Goal: Register for event/course

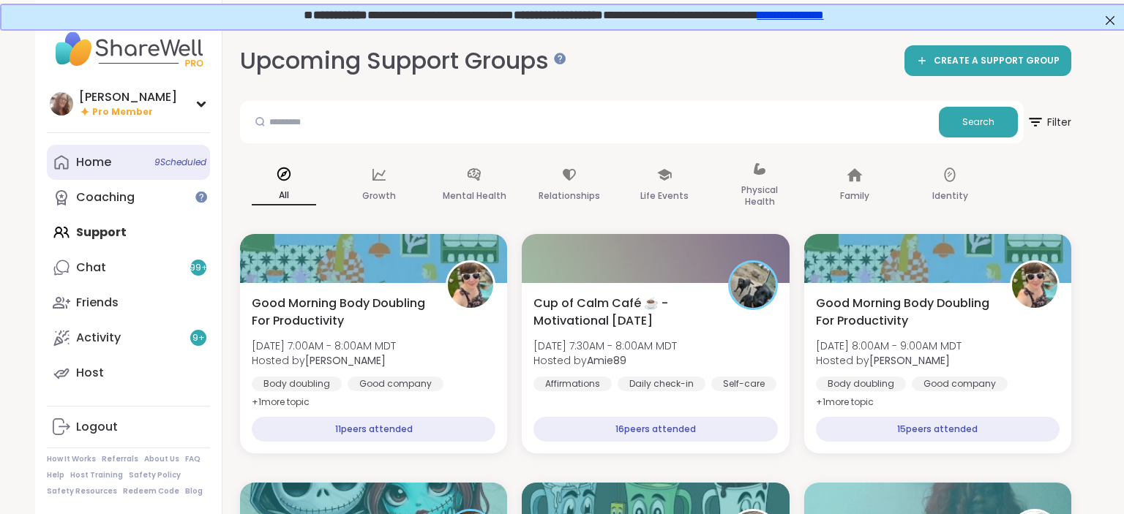
click at [84, 173] on link "Home 9 Scheduled" at bounding box center [128, 162] width 163 height 35
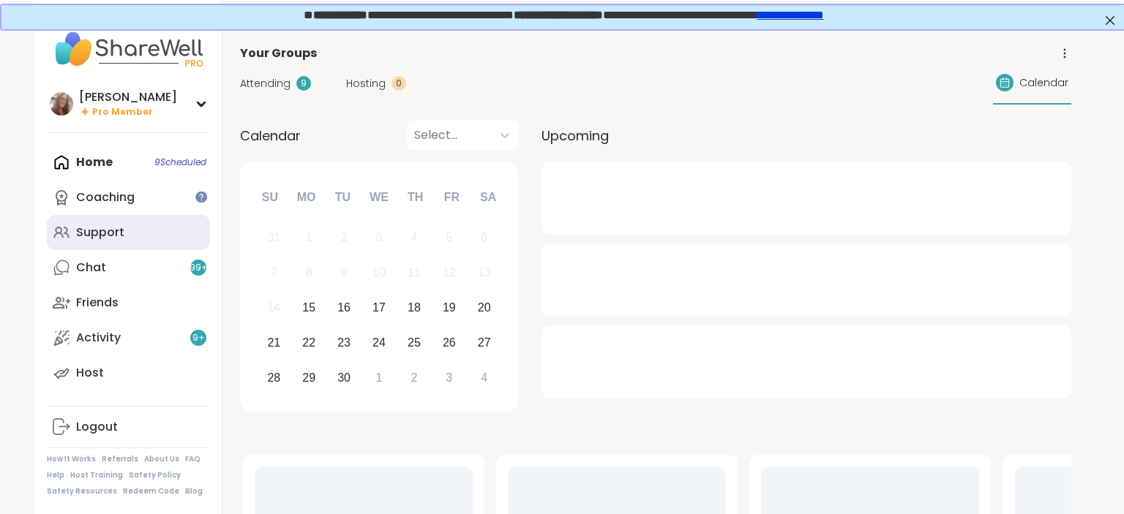
click at [127, 236] on link "Support" at bounding box center [128, 232] width 163 height 35
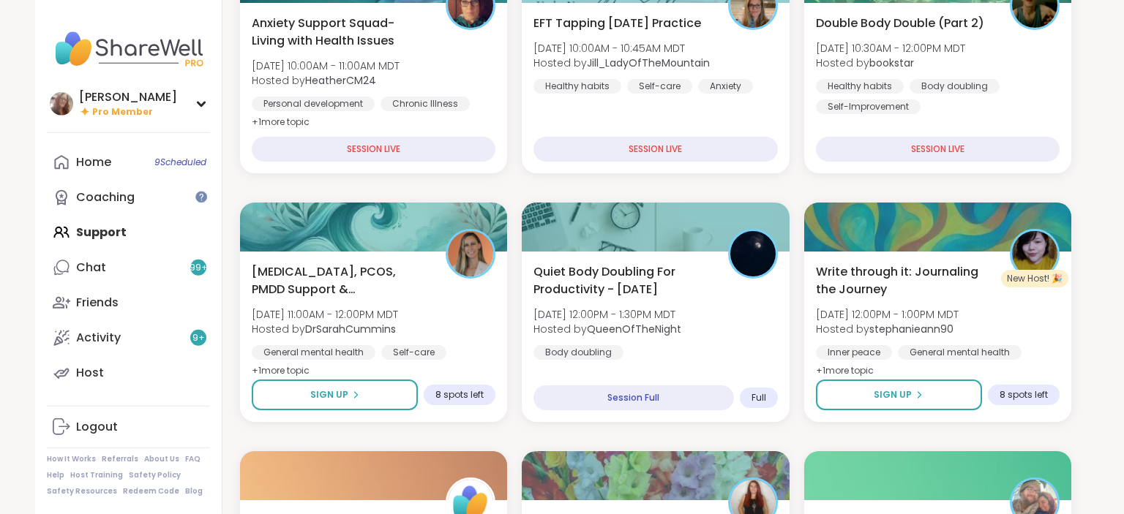
scroll to position [309, 0]
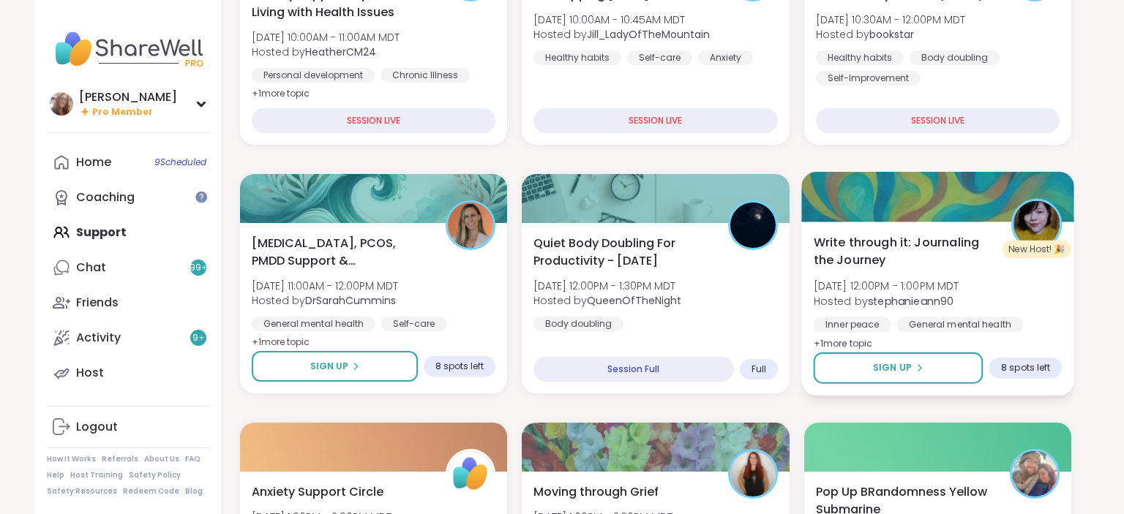
click at [988, 292] on div "Write through it: Journaling the Journey Mon, Sep 15 | 12:00PM - 1:00PM MDT Hos…" at bounding box center [937, 292] width 249 height 119
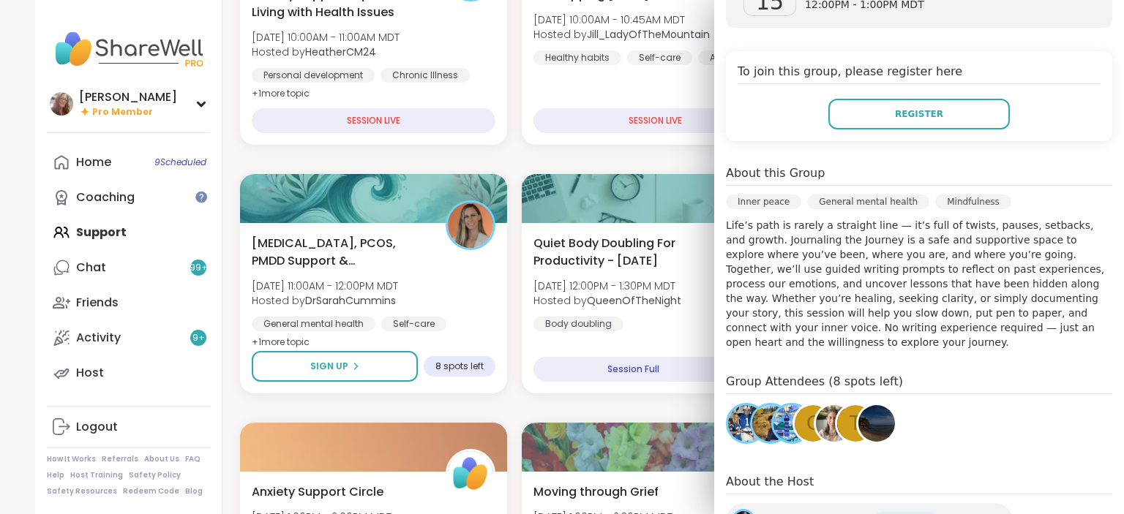
scroll to position [348, 0]
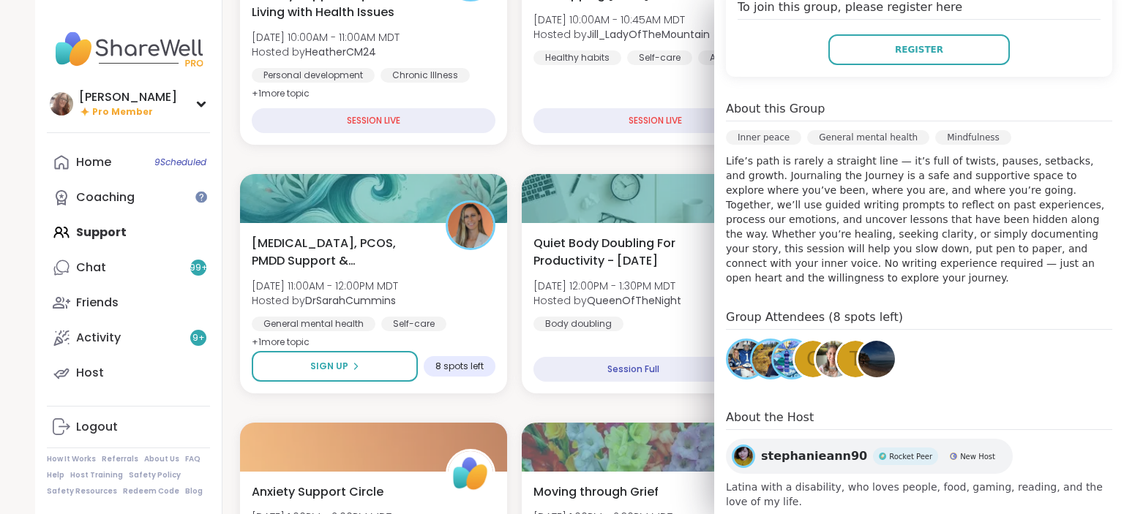
click at [745, 447] on img at bounding box center [743, 456] width 19 height 19
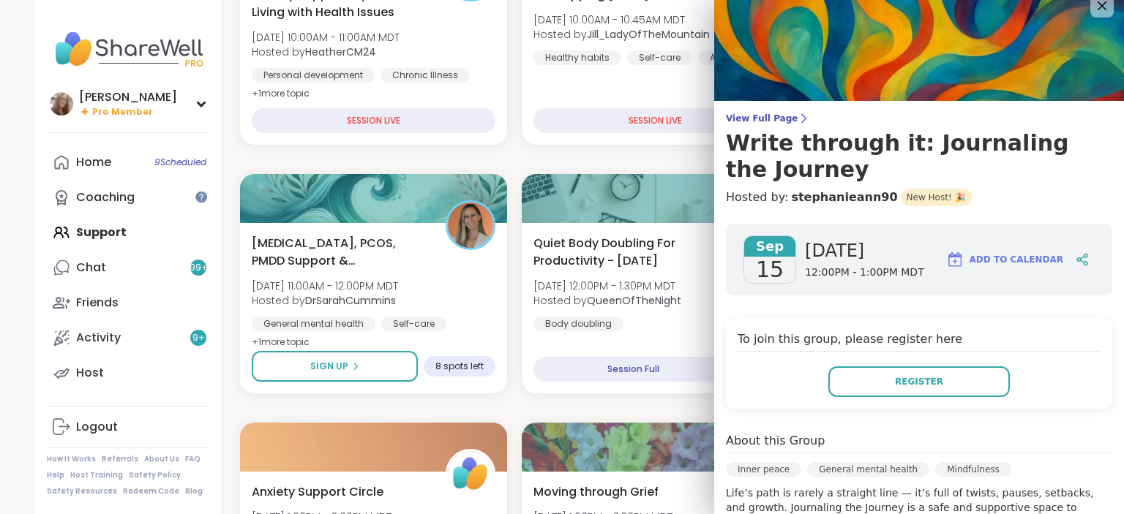
scroll to position [0, 0]
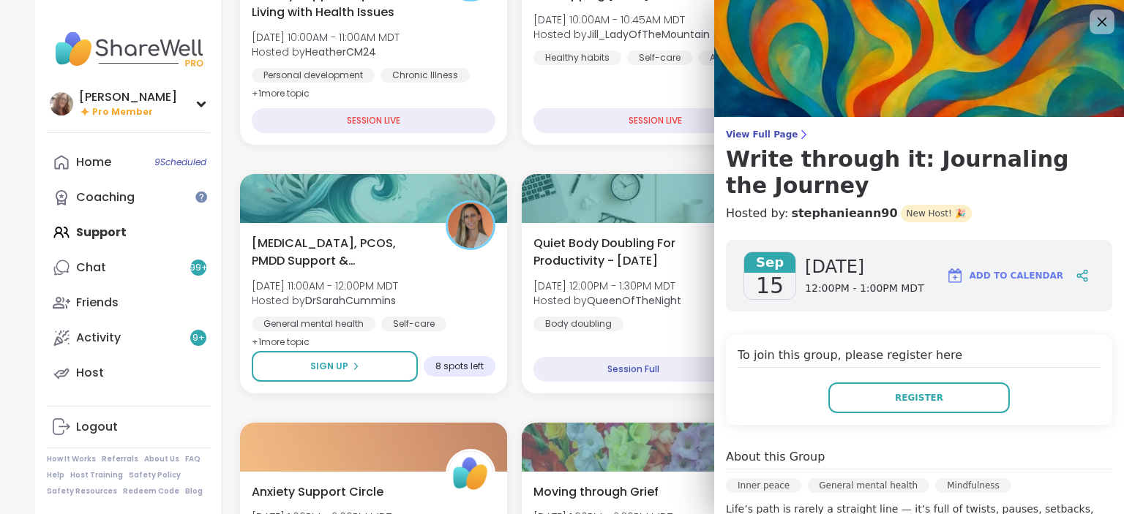
click at [1101, 27] on icon at bounding box center [1101, 21] width 18 height 18
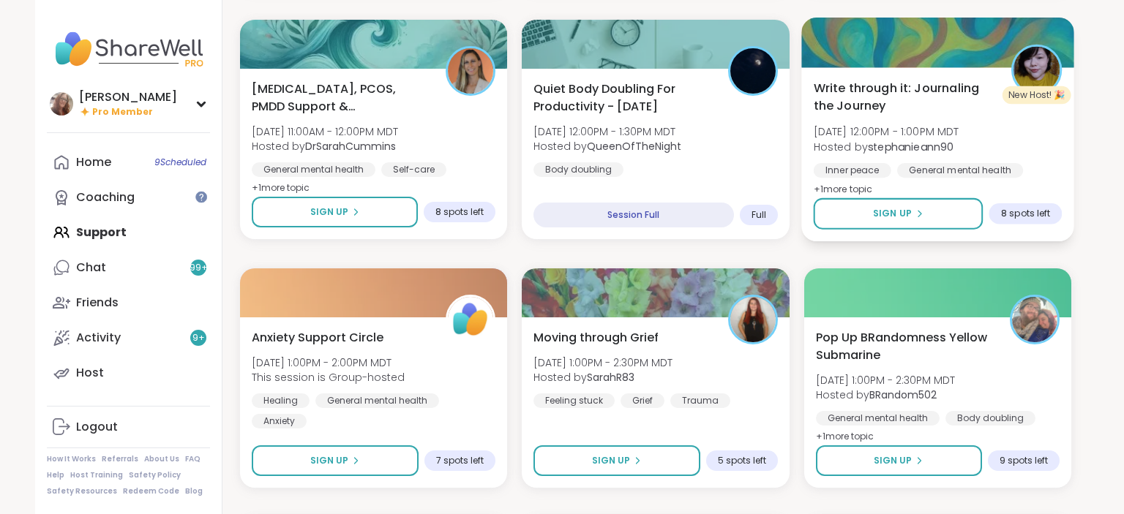
scroll to position [541, 0]
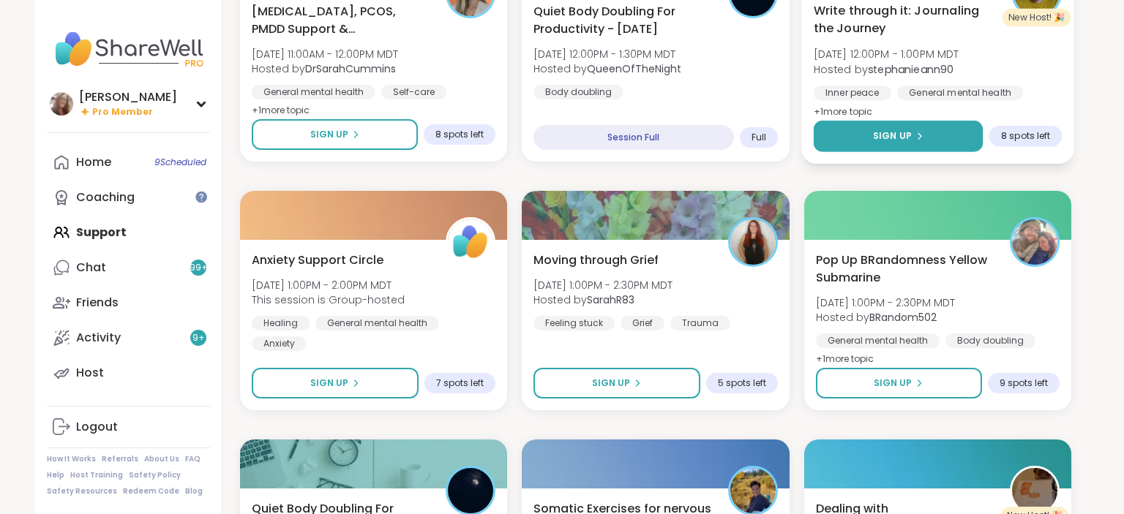
click at [940, 143] on button "Sign Up" at bounding box center [898, 136] width 170 height 31
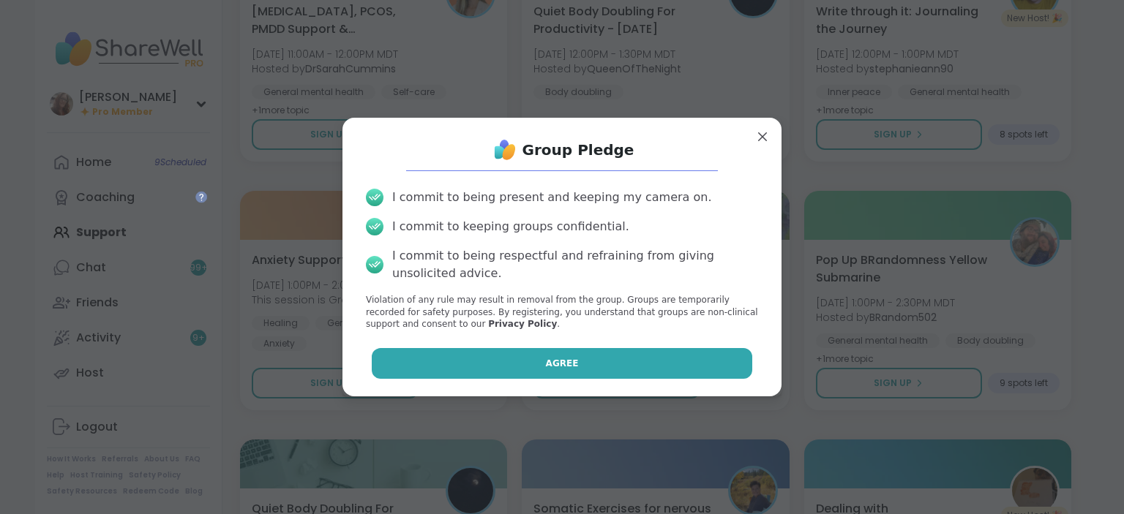
click at [724, 358] on button "Agree" at bounding box center [562, 363] width 381 height 31
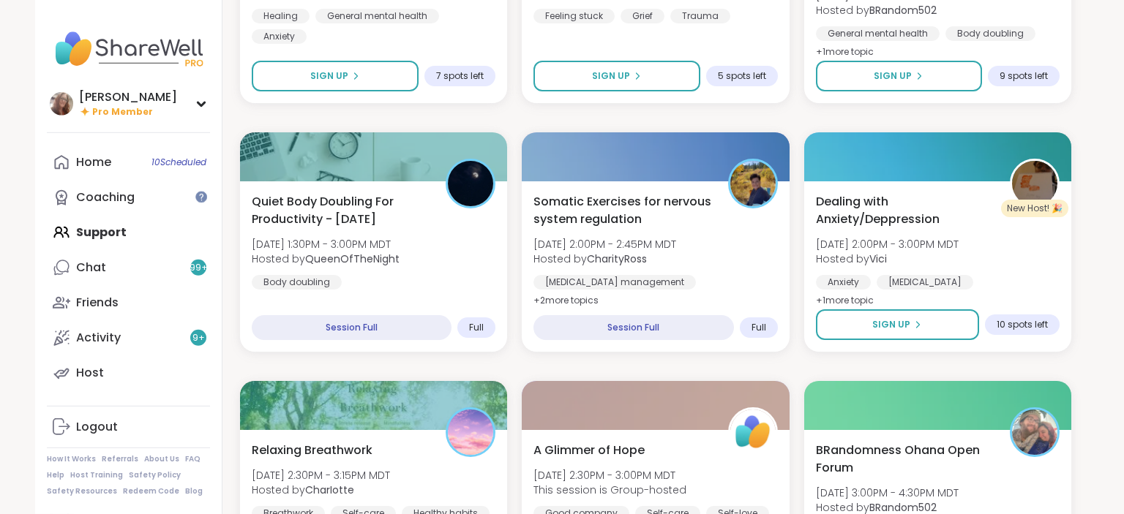
scroll to position [773, 0]
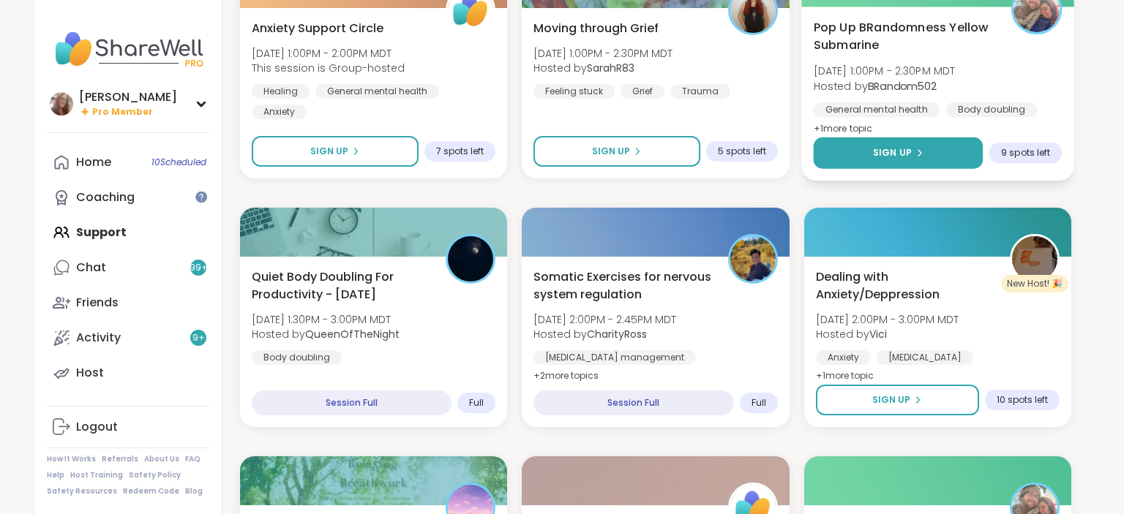
click at [943, 145] on button "Sign Up" at bounding box center [898, 153] width 170 height 31
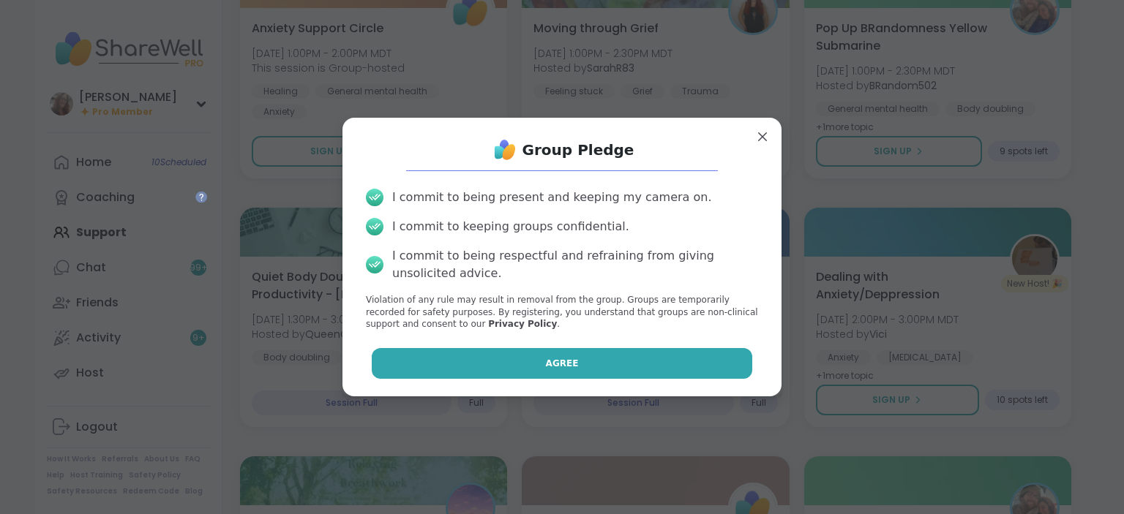
click at [662, 355] on button "Agree" at bounding box center [562, 363] width 381 height 31
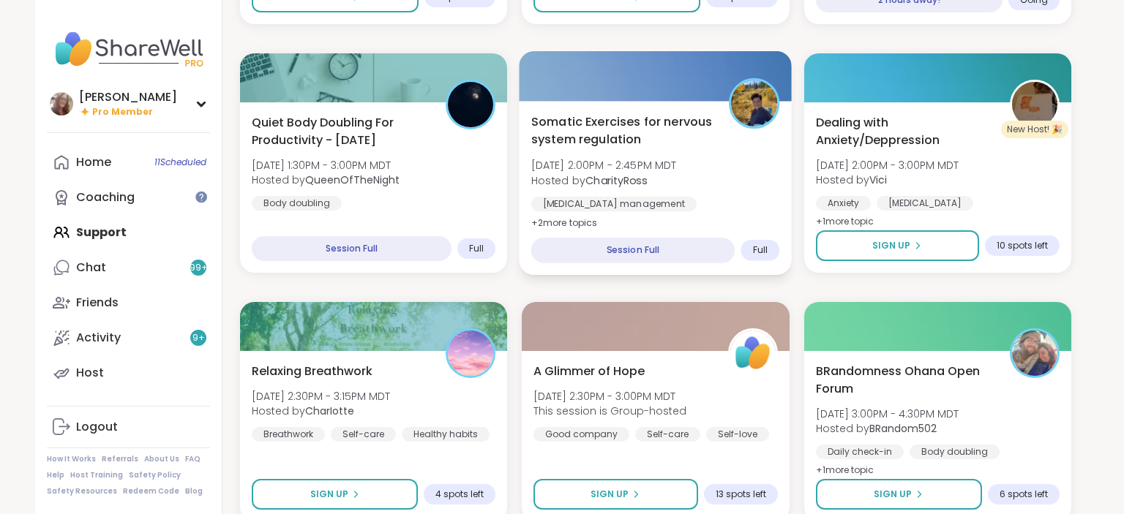
scroll to position [1004, 0]
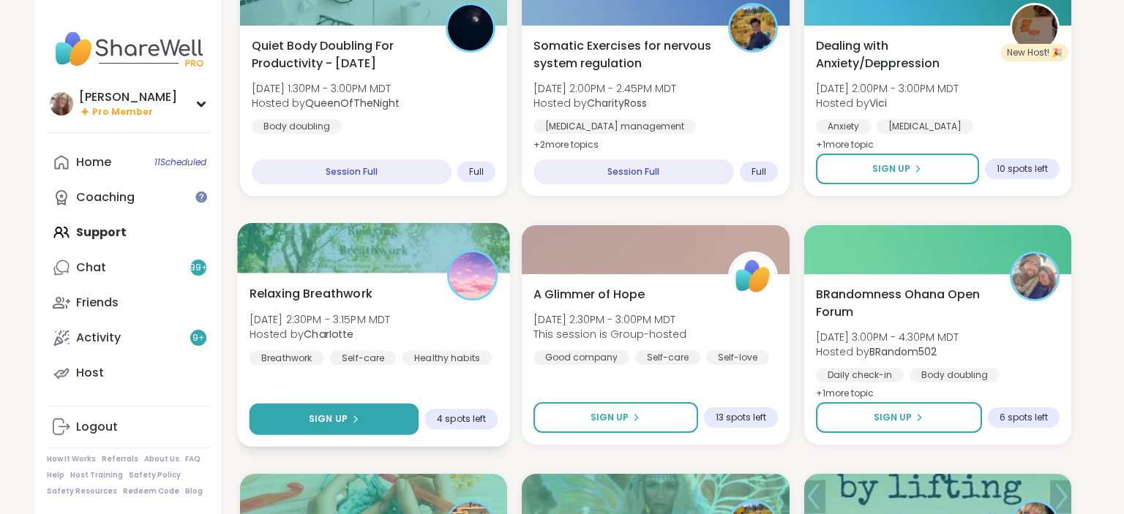
click at [386, 413] on button "Sign Up" at bounding box center [335, 419] width 170 height 31
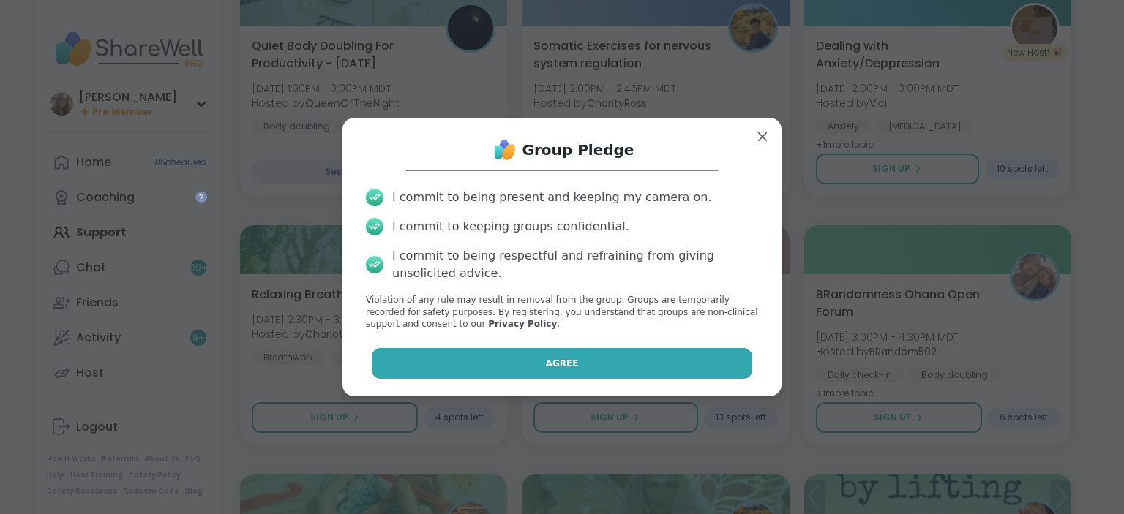
click at [519, 356] on button "Agree" at bounding box center [562, 363] width 381 height 31
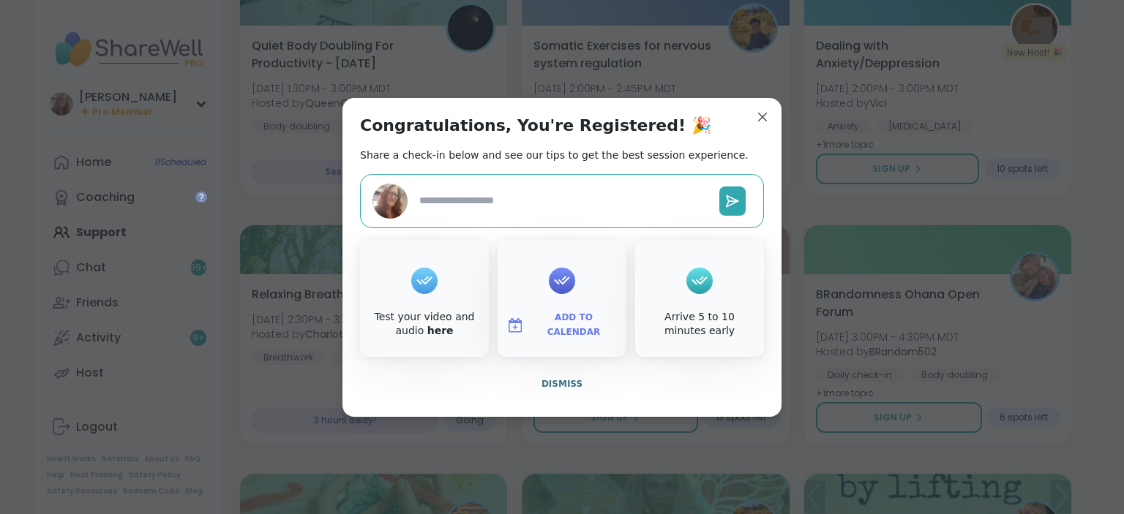
type textarea "*"
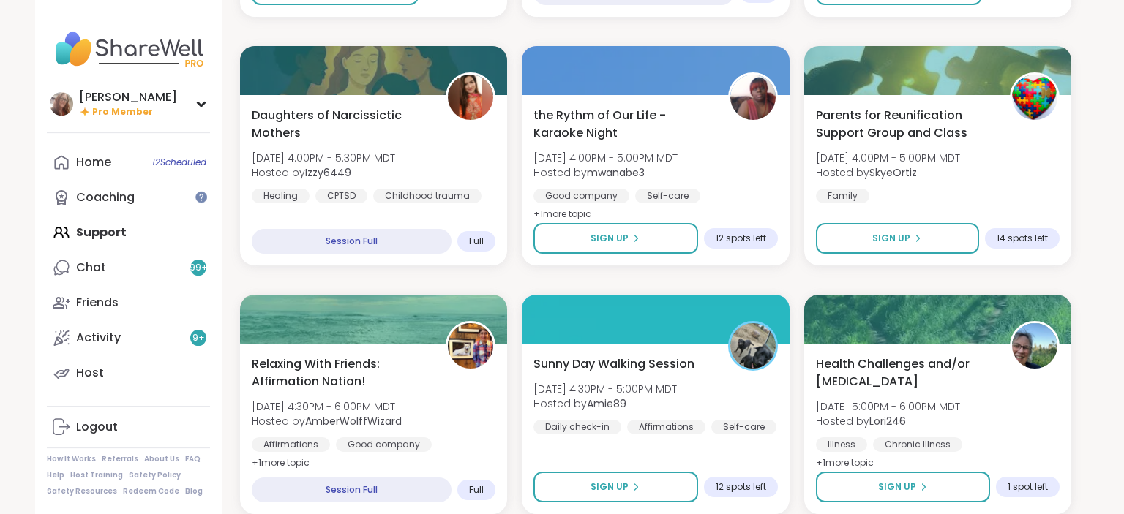
scroll to position [1700, 0]
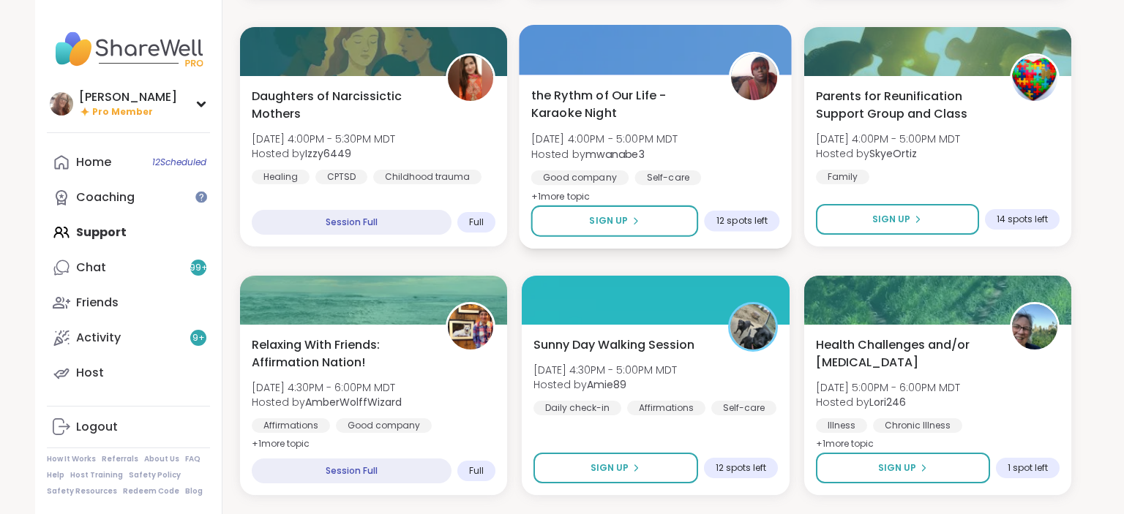
click at [752, 166] on div "the Rythm of Our Life - Karaoke Night Mon, Sep 15 | 4:00PM - 5:00PM MDT Hosted …" at bounding box center [655, 145] width 249 height 119
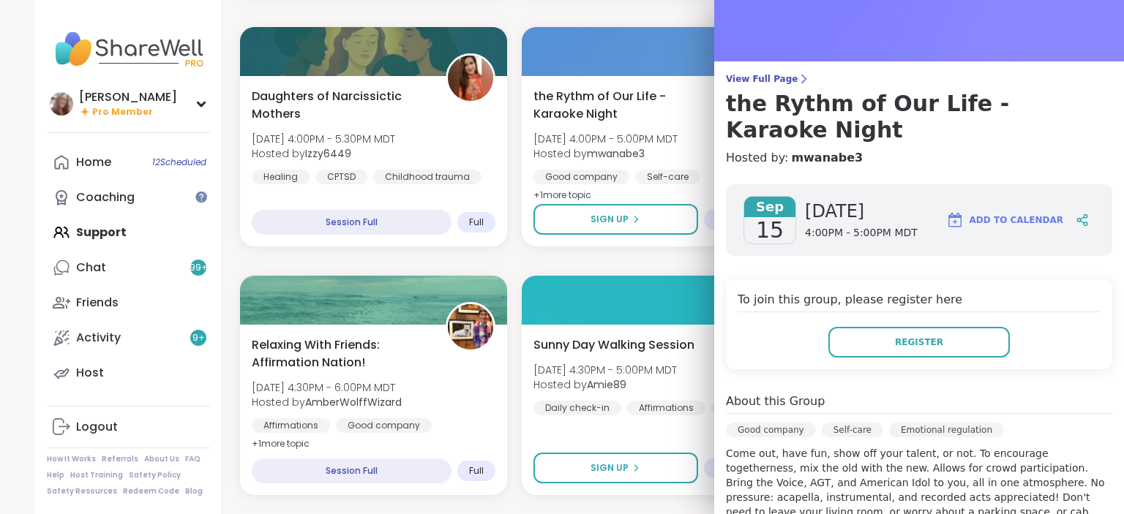
scroll to position [0, 0]
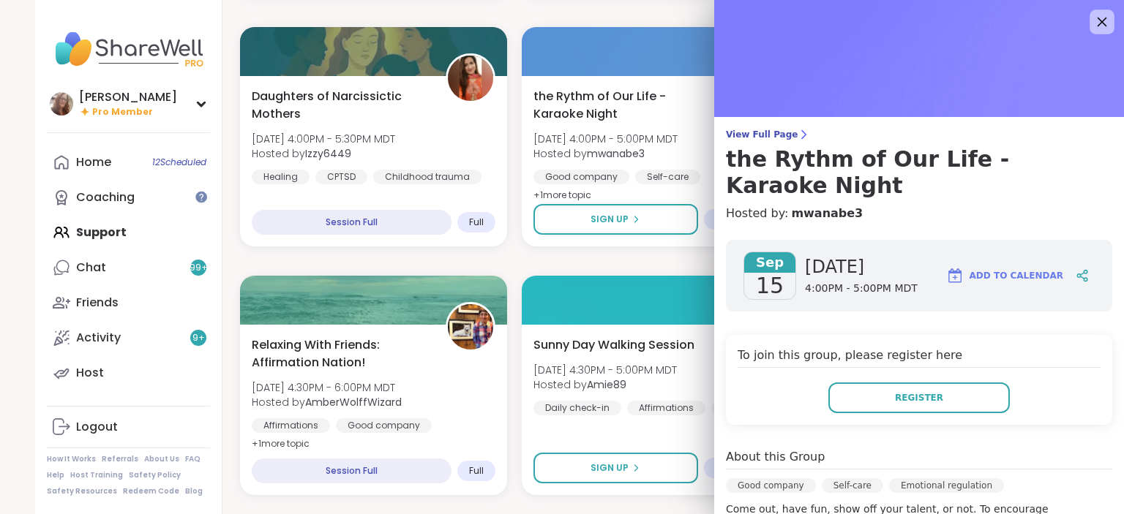
click at [1103, 29] on icon at bounding box center [1101, 21] width 18 height 18
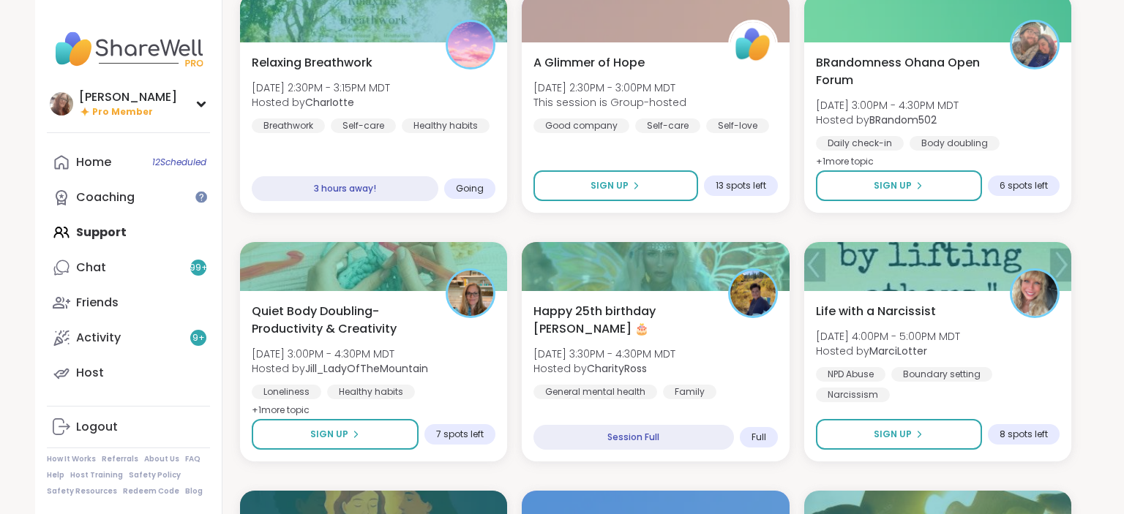
scroll to position [1159, 0]
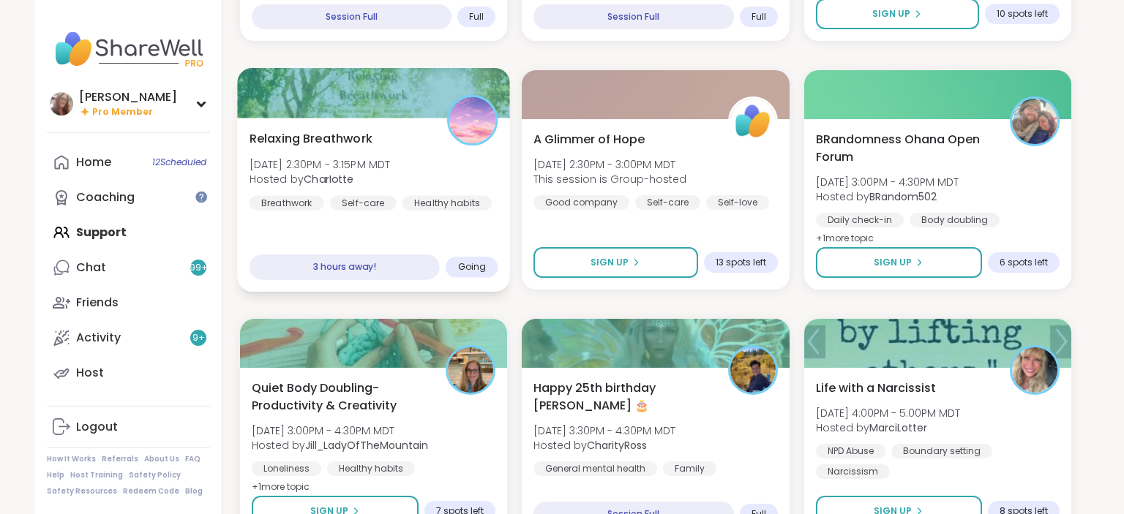
click at [476, 165] on div "Relaxing Breathwork Mon, Sep 15 | 2:30PM - 3:15PM MDT Hosted by CharIotte Breat…" at bounding box center [374, 170] width 249 height 80
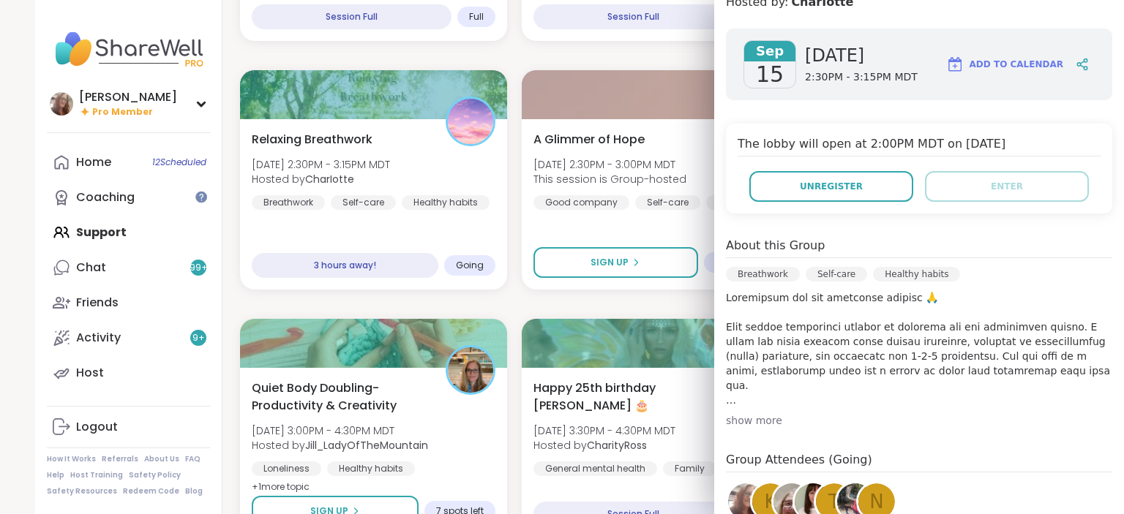
scroll to position [190, 0]
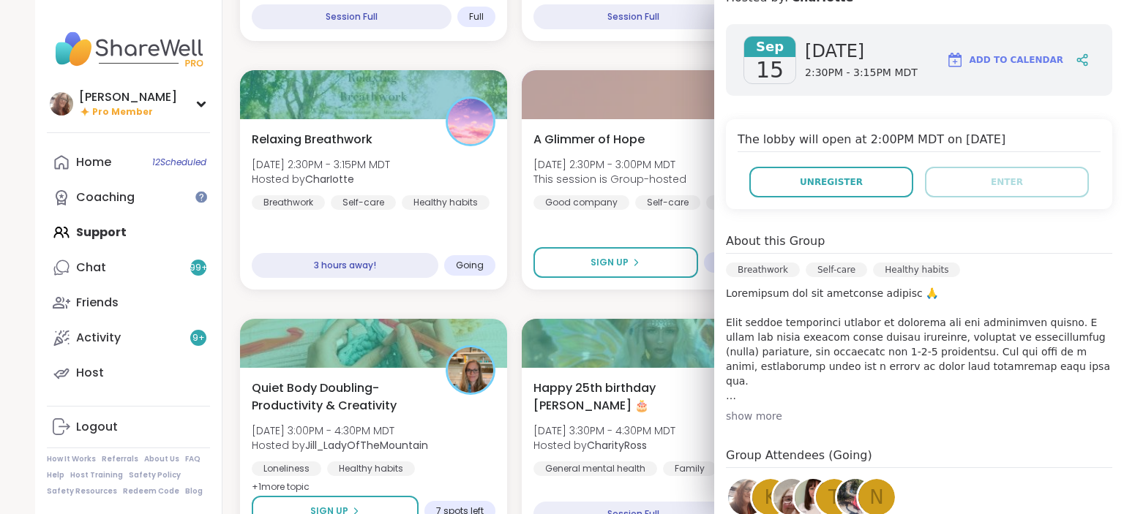
click at [759, 414] on div "show more" at bounding box center [919, 416] width 386 height 15
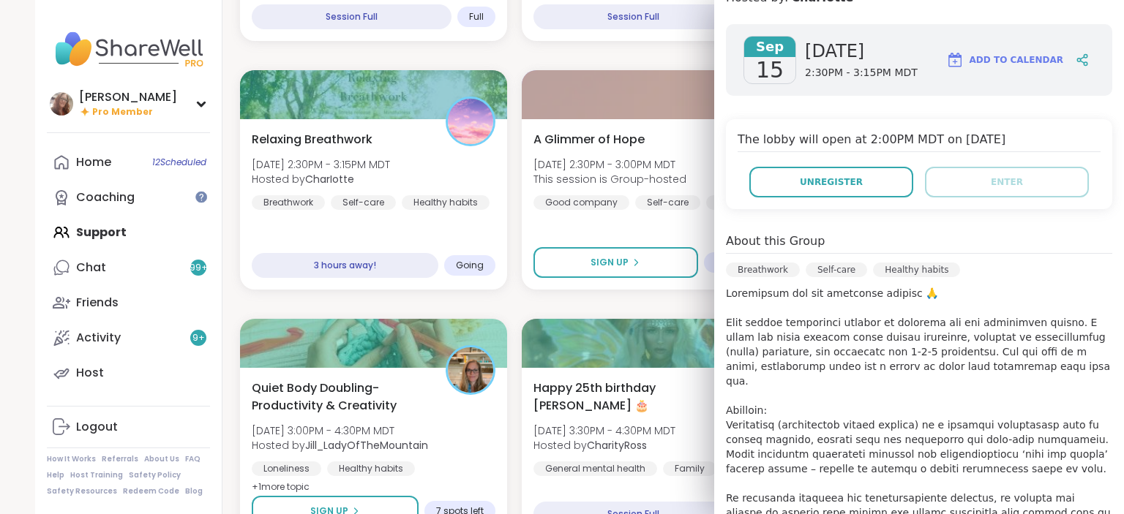
scroll to position [0, 0]
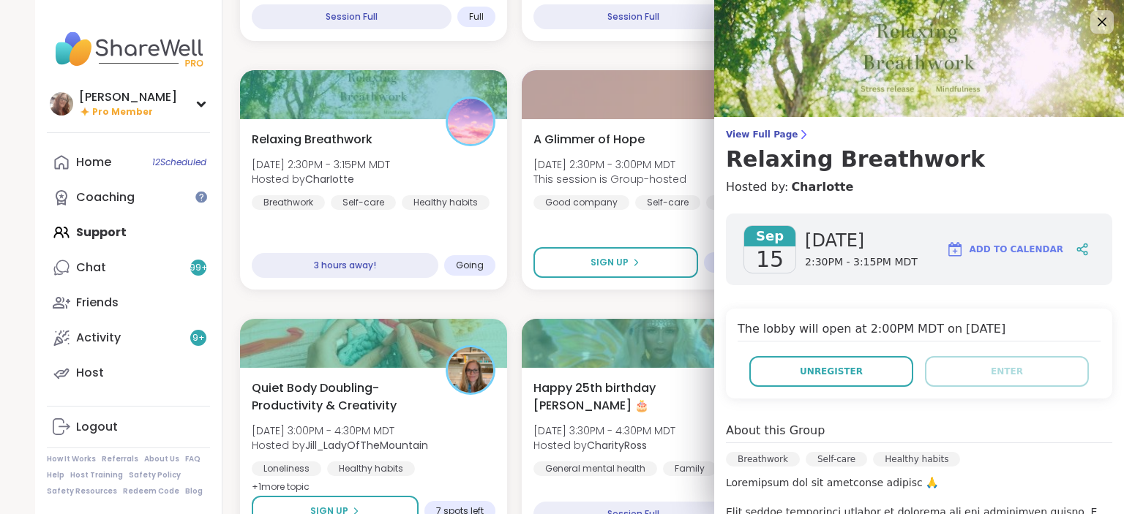
drag, startPoint x: 1095, startPoint y: 25, endPoint x: 1073, endPoint y: 42, distance: 28.1
click at [1095, 25] on icon at bounding box center [1102, 22] width 18 height 18
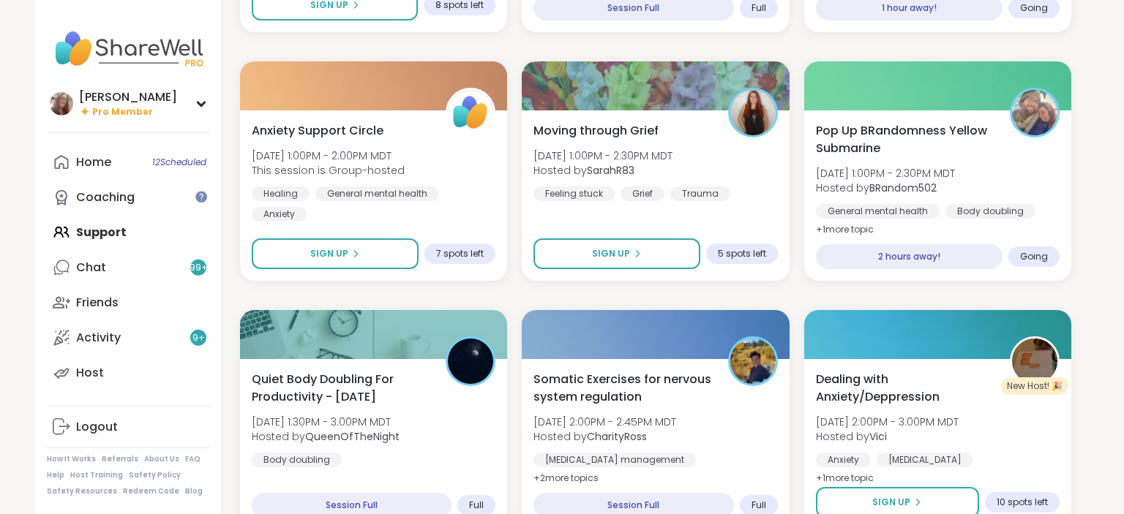
scroll to position [695, 0]
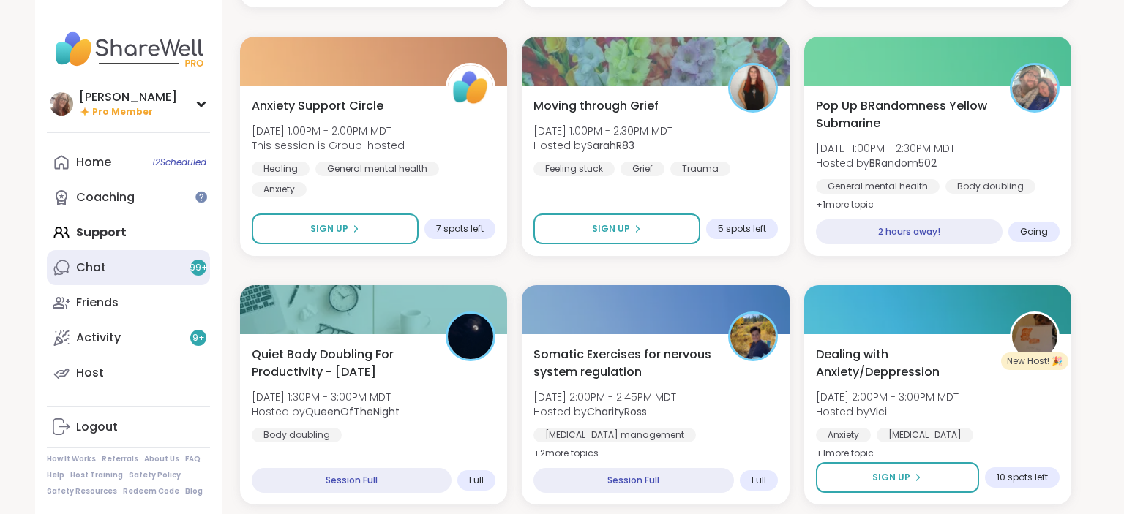
click at [150, 259] on link "Chat 99 +" at bounding box center [128, 267] width 163 height 35
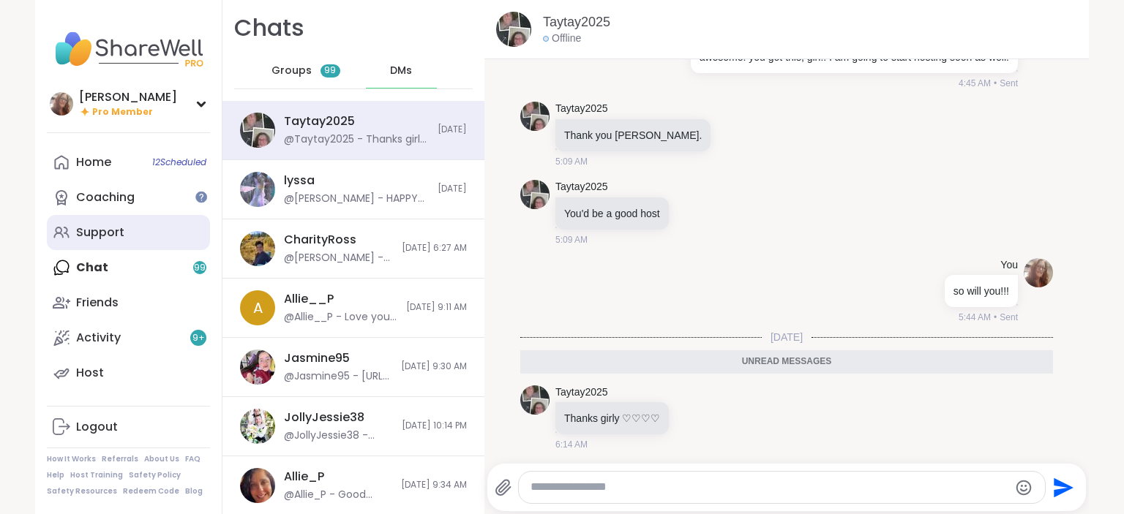
click at [111, 227] on div "Support" at bounding box center [100, 233] width 48 height 16
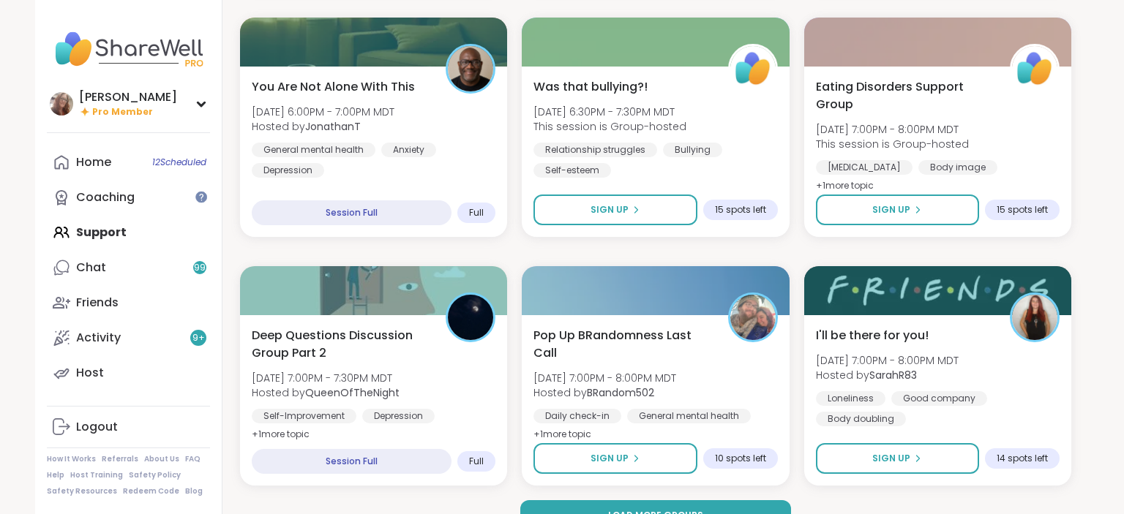
scroll to position [2734, 0]
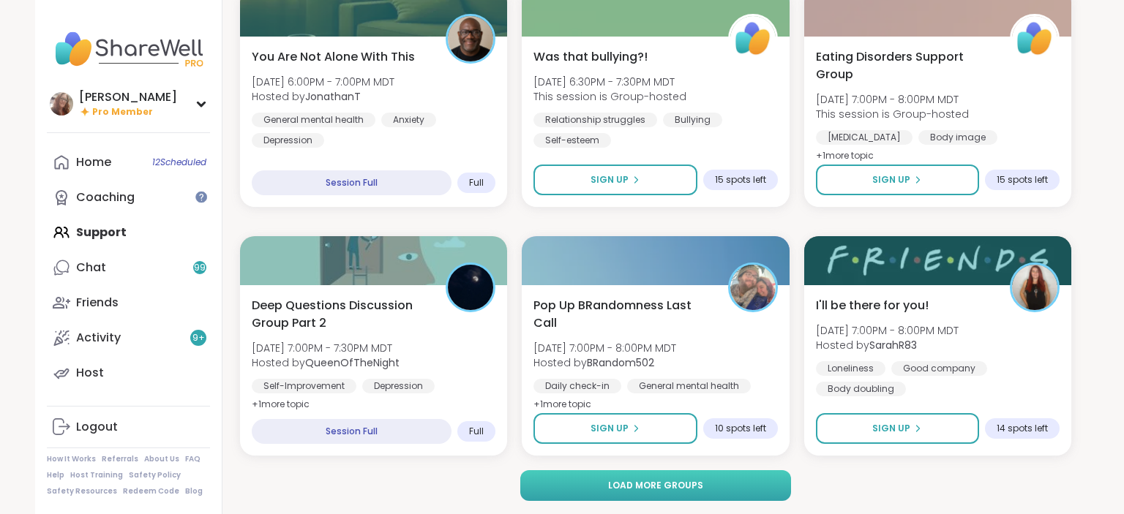
click at [708, 489] on button "Load more groups" at bounding box center [655, 485] width 271 height 31
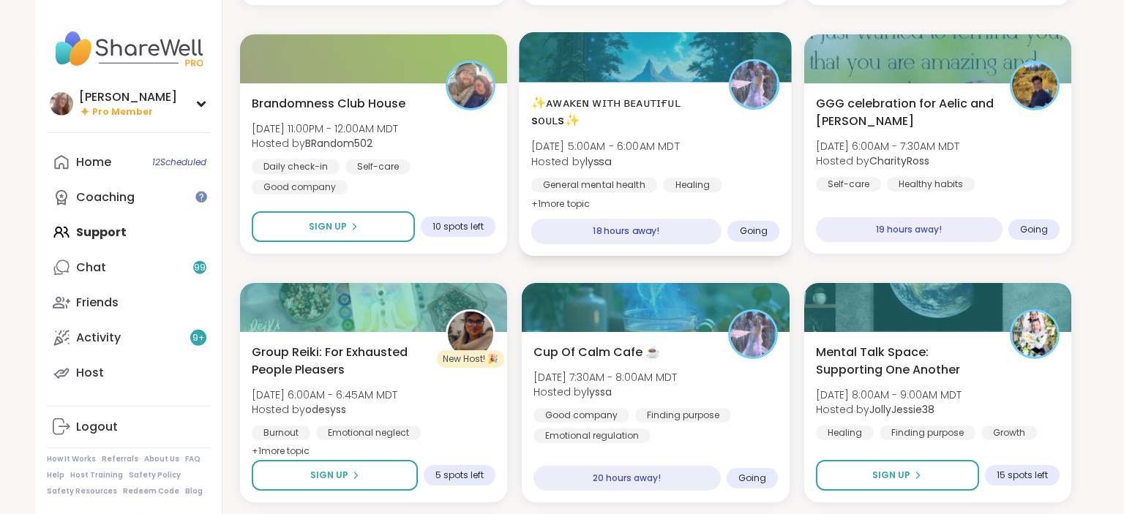
scroll to position [4203, 0]
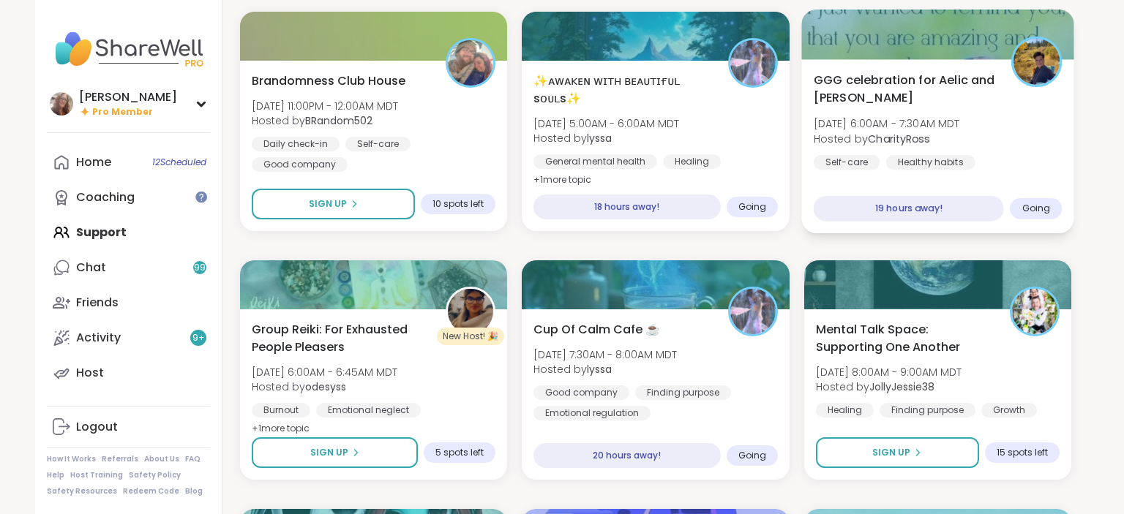
click at [1038, 110] on div "GGG celebration for Aelic and Dodi Tue, Sep 16 | 6:00AM - 7:30AM MDT Hosted by …" at bounding box center [937, 130] width 249 height 119
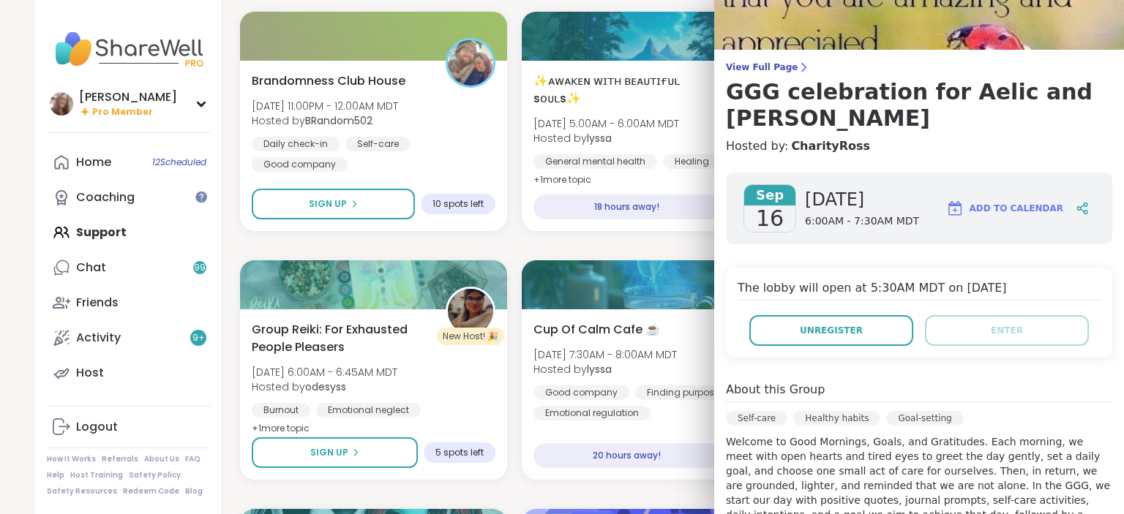
scroll to position [0, 0]
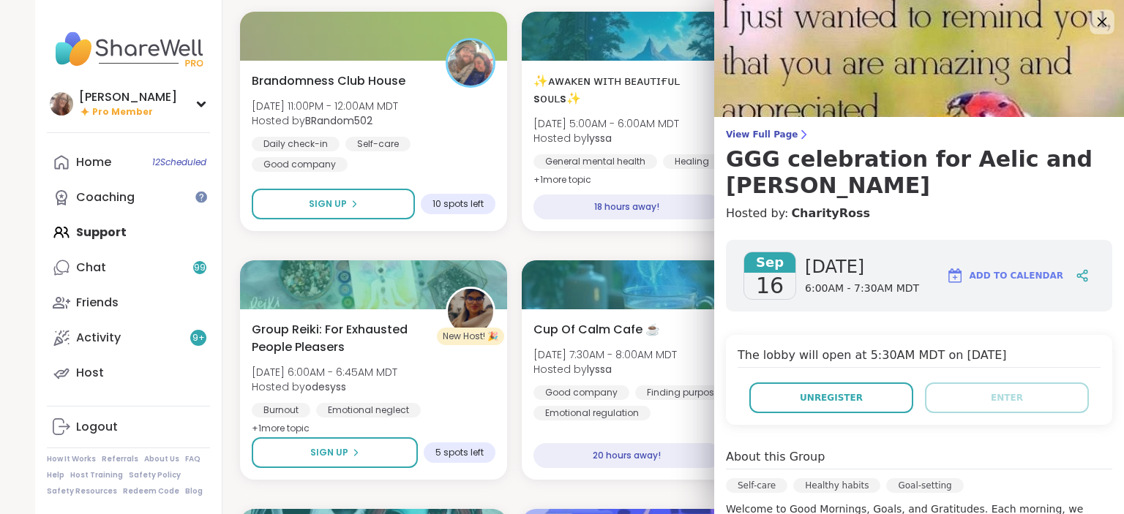
click at [1101, 16] on icon at bounding box center [1101, 21] width 18 height 18
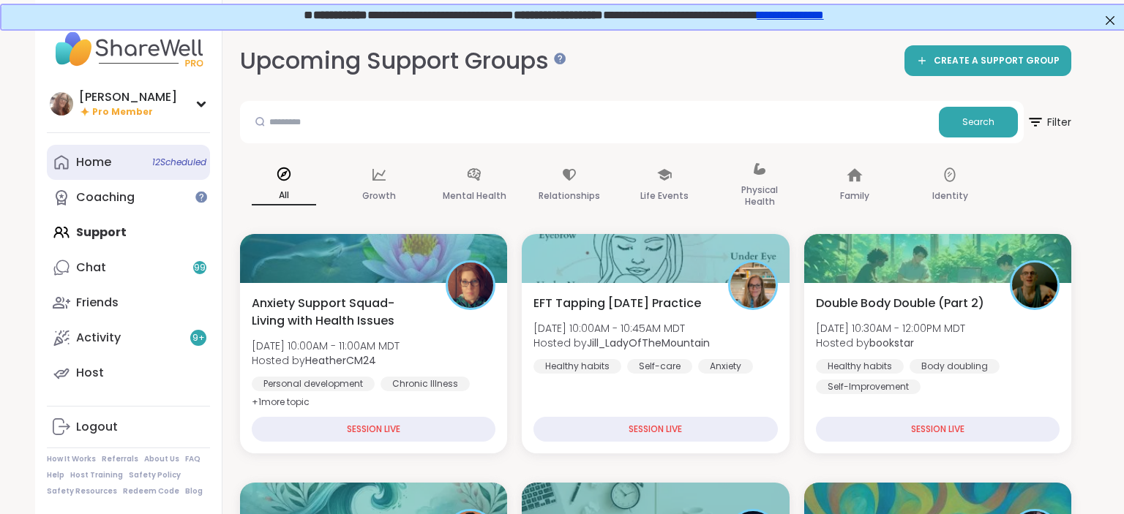
click at [173, 164] on span "12 Scheduled" at bounding box center [179, 163] width 54 height 12
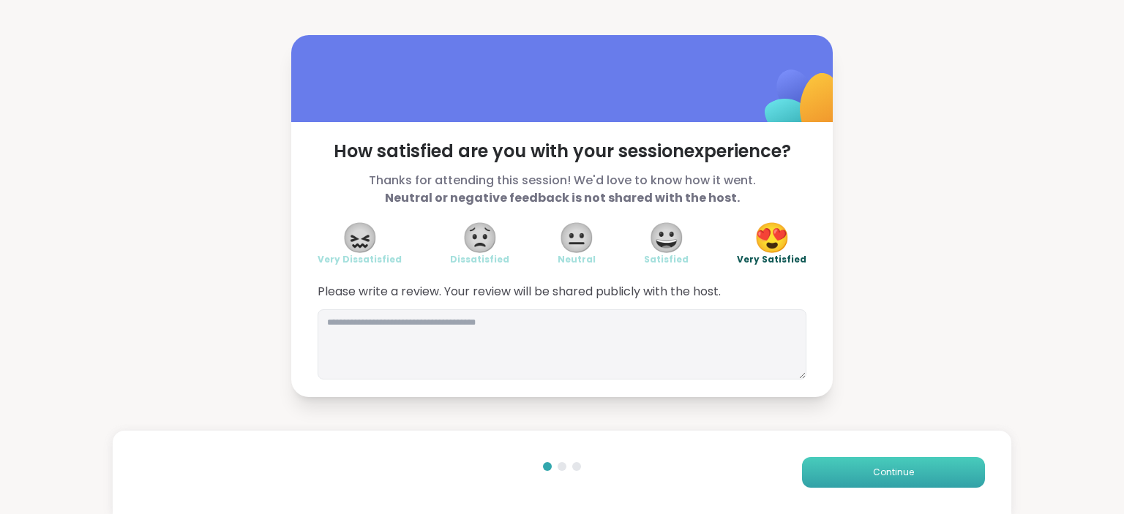
click at [926, 465] on button "Continue" at bounding box center [893, 472] width 183 height 31
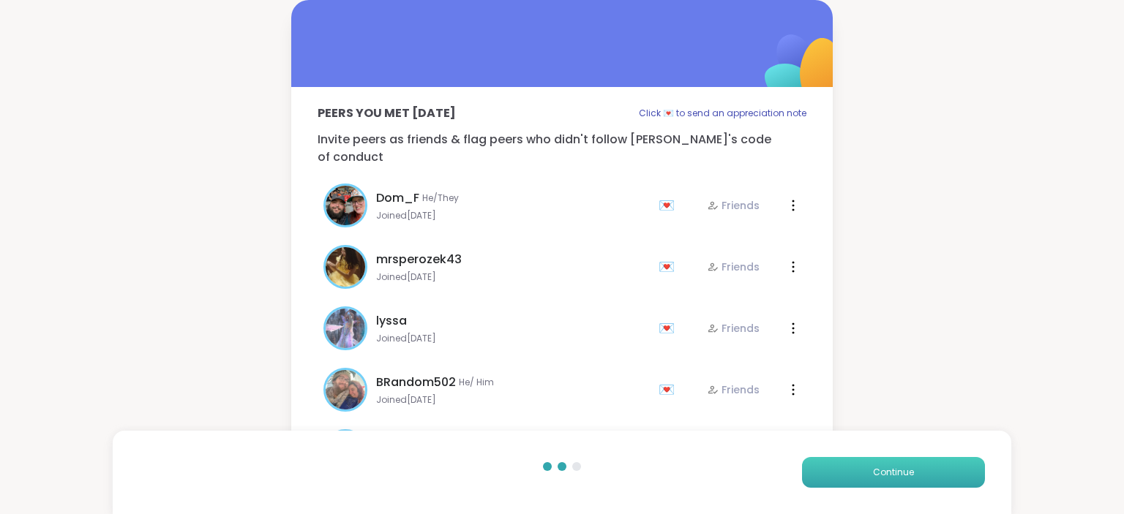
click at [926, 462] on button "Continue" at bounding box center [893, 472] width 183 height 31
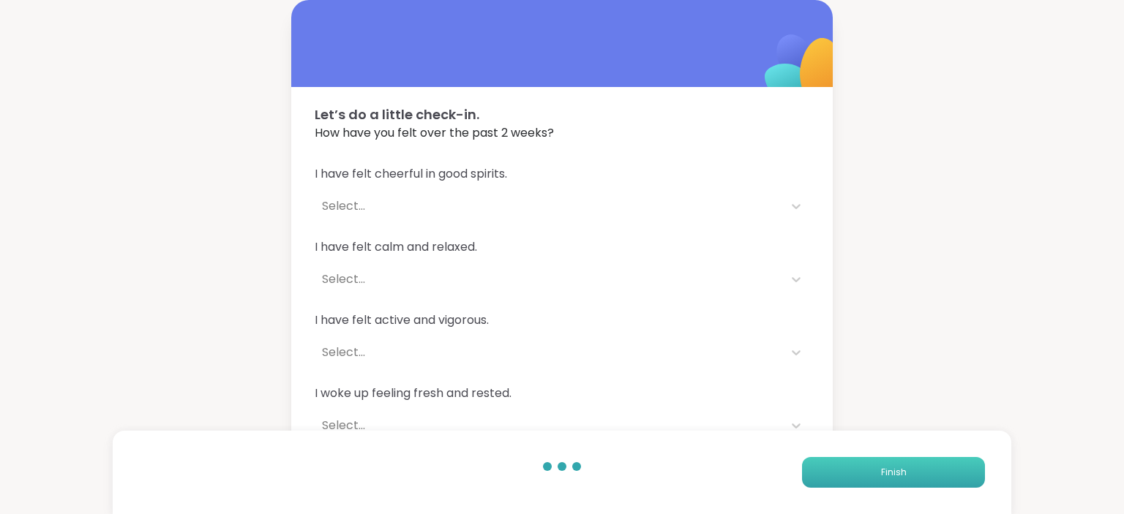
click at [926, 462] on button "Finish" at bounding box center [893, 472] width 183 height 31
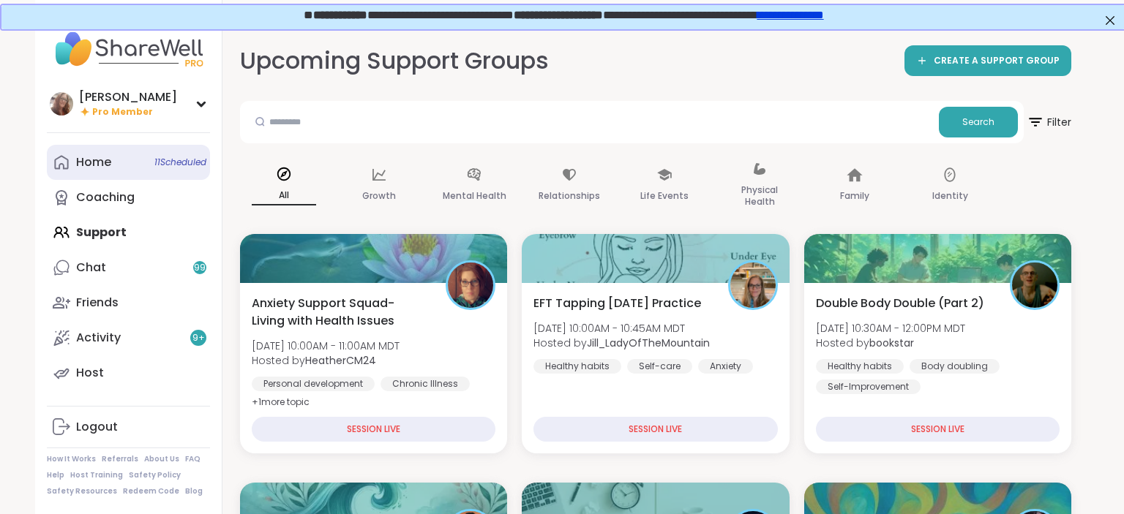
click at [88, 156] on div "Home 11 Scheduled" at bounding box center [93, 162] width 35 height 16
